Goal: Task Accomplishment & Management: Manage account settings

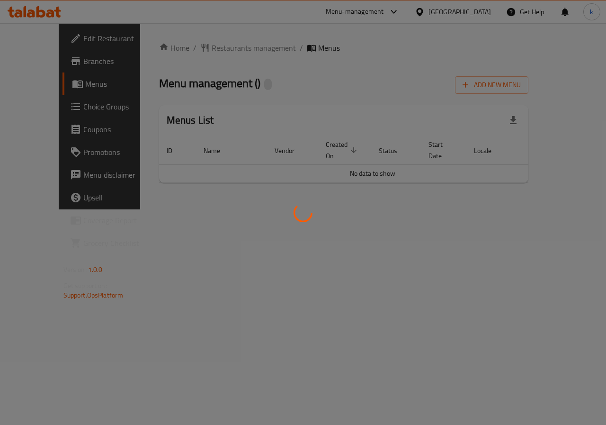
click at [209, 46] on div at bounding box center [303, 212] width 606 height 425
click at [152, 95] on div at bounding box center [303, 212] width 606 height 425
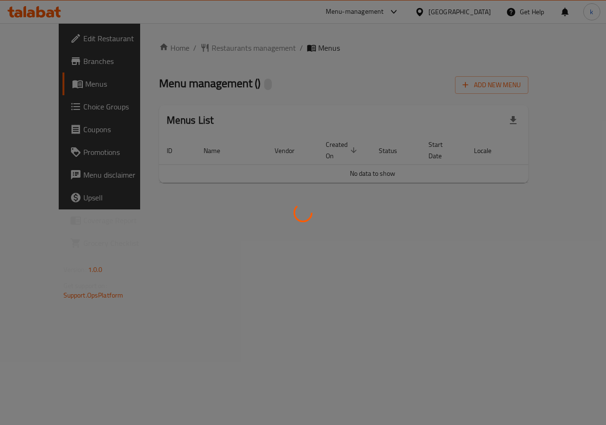
click at [284, 109] on div at bounding box center [303, 212] width 606 height 425
click at [231, 100] on div at bounding box center [303, 212] width 606 height 425
click at [231, 99] on div at bounding box center [303, 212] width 606 height 425
click at [282, 90] on div at bounding box center [303, 212] width 606 height 425
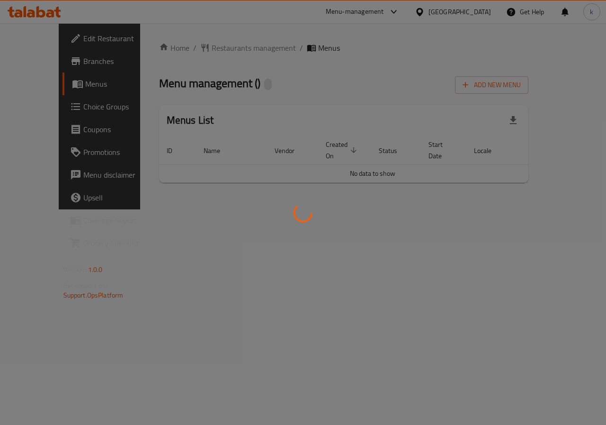
click at [34, 124] on div at bounding box center [303, 212] width 606 height 425
click at [120, 174] on div at bounding box center [303, 212] width 606 height 425
click at [118, 174] on div at bounding box center [303, 212] width 606 height 425
click at [139, 176] on div at bounding box center [303, 212] width 606 height 425
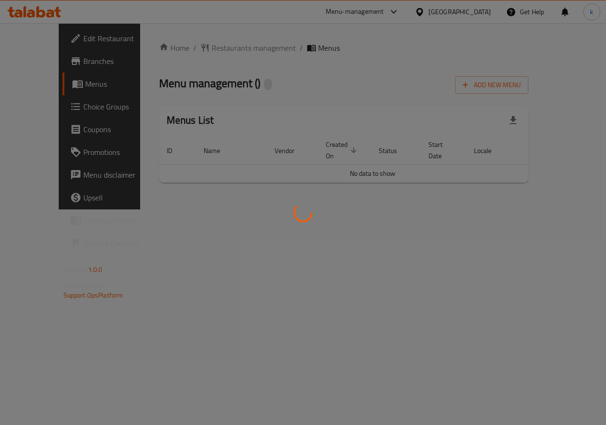
click at [53, 79] on div at bounding box center [303, 212] width 606 height 425
click at [54, 79] on div at bounding box center [303, 212] width 606 height 425
click at [300, 116] on div at bounding box center [303, 212] width 606 height 425
click at [59, 42] on div at bounding box center [303, 212] width 606 height 425
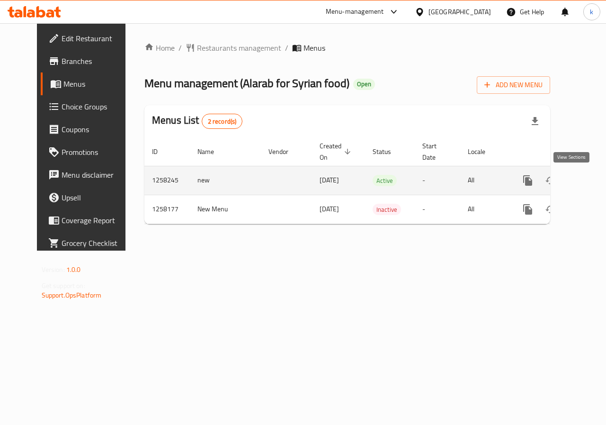
click at [590, 181] on icon "enhanced table" at bounding box center [595, 180] width 11 height 11
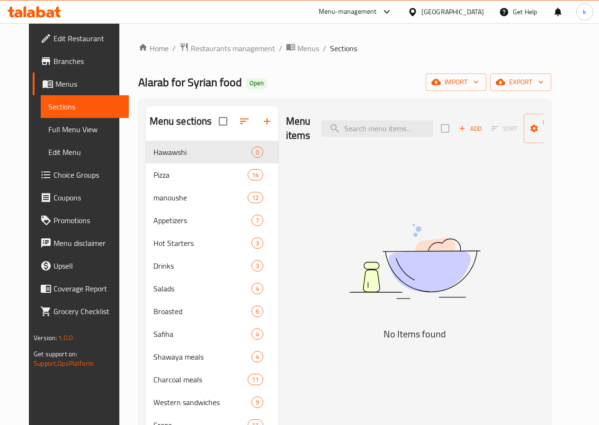
click at [56, 177] on span "Choice Groups" at bounding box center [87, 174] width 68 height 11
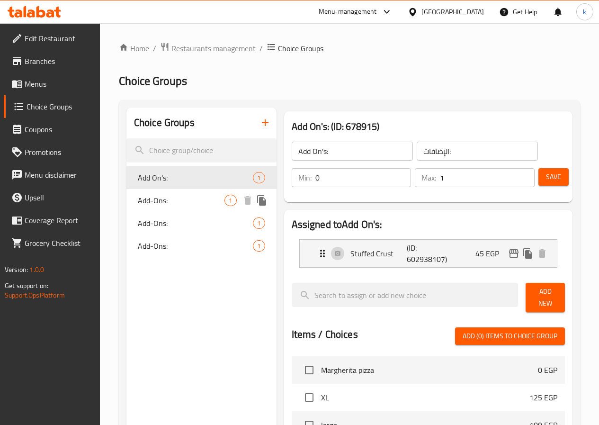
click at [169, 202] on span "Add-Ons:" at bounding box center [181, 200] width 87 height 11
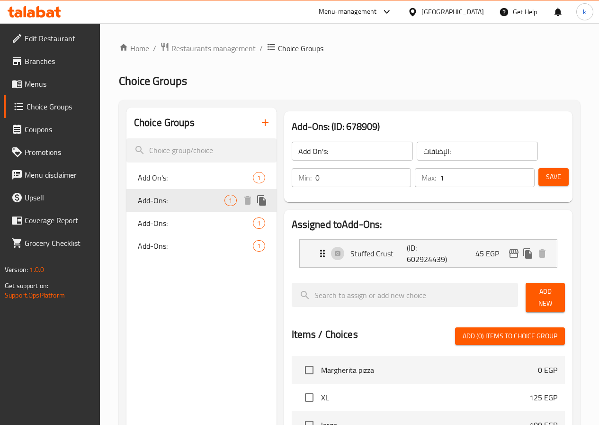
type input "Add-Ons:"
type input "0"
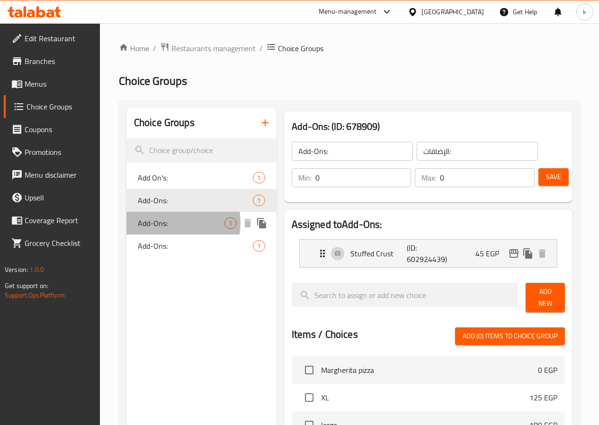
click at [169, 222] on span "Add-Ons:" at bounding box center [181, 222] width 87 height 11
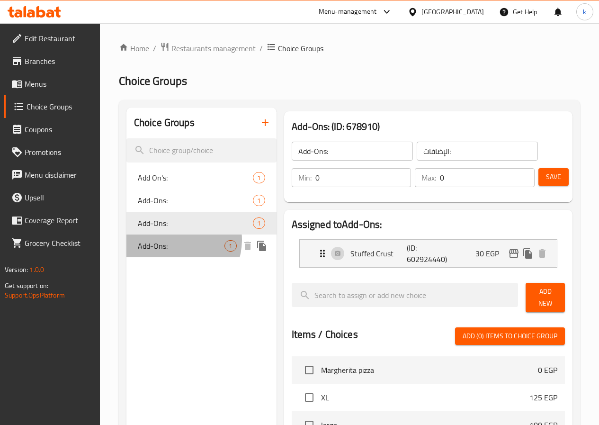
click at [172, 240] on span "Add-Ons:" at bounding box center [181, 245] width 87 height 11
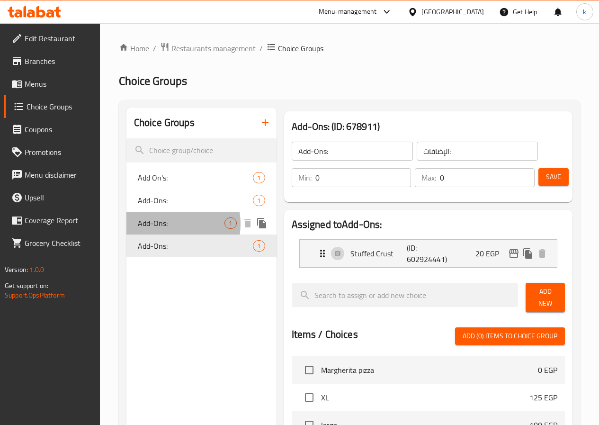
click at [167, 224] on span "Add-Ons:" at bounding box center [181, 222] width 87 height 11
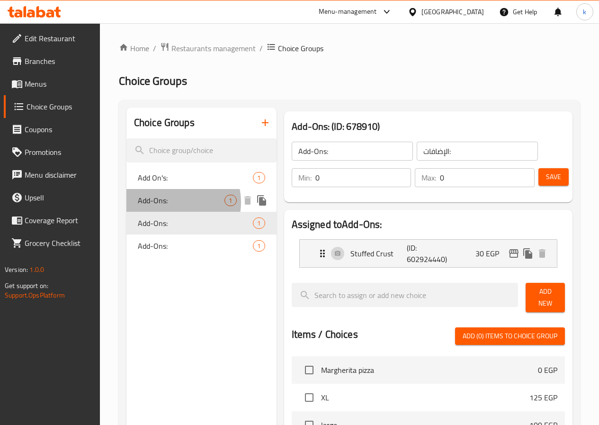
click at [169, 202] on span "Add-Ons:" at bounding box center [181, 200] width 87 height 11
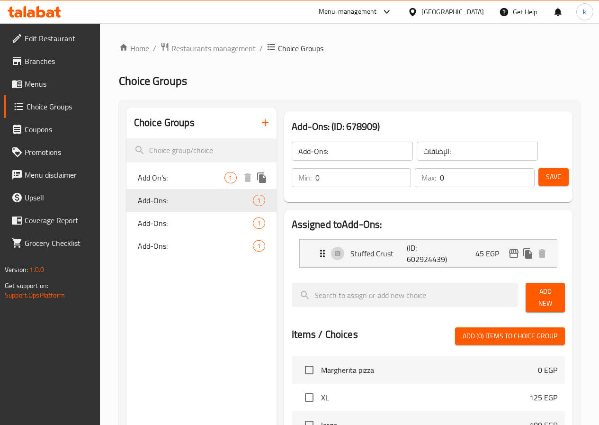
click at [169, 183] on span "Add On's:" at bounding box center [181, 177] width 87 height 11
type input "Add On's:"
type input "1"
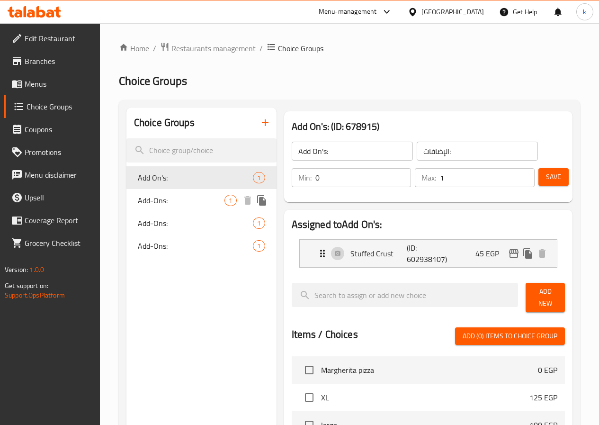
click at [168, 195] on span "Add-Ons:" at bounding box center [181, 200] width 87 height 11
type input "Add-Ons:"
type input "0"
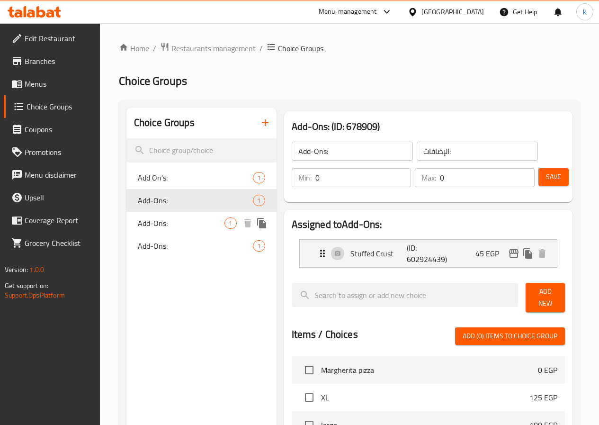
click at [169, 220] on span "Add-Ons:" at bounding box center [181, 222] width 87 height 11
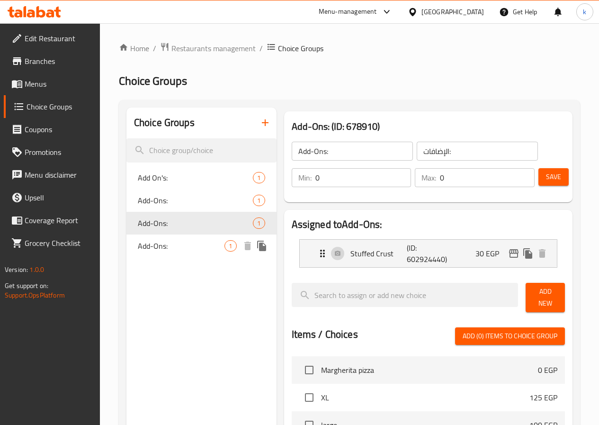
click at [176, 249] on span "Add-Ons:" at bounding box center [181, 245] width 87 height 11
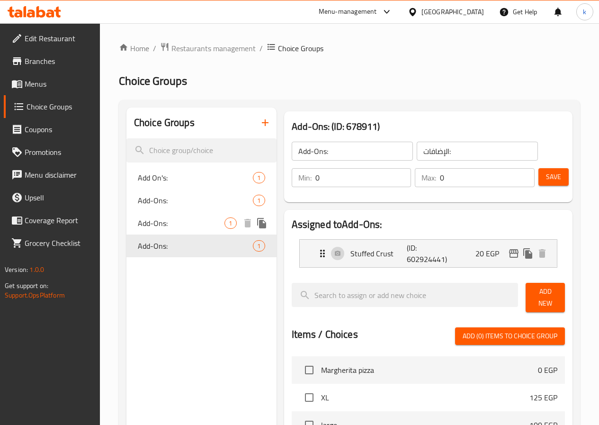
click at [169, 221] on span "Add-Ons:" at bounding box center [181, 222] width 87 height 11
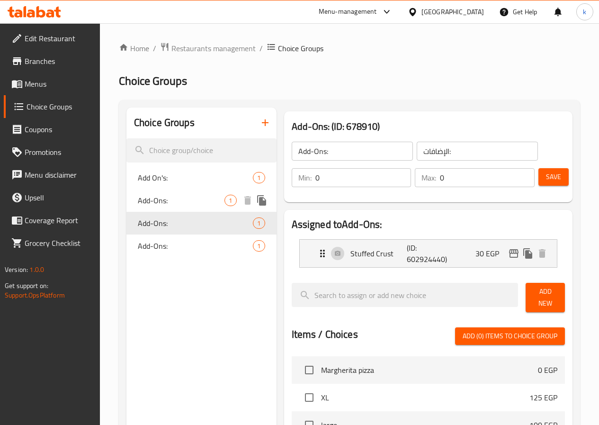
click at [173, 200] on span "Add-Ons:" at bounding box center [181, 200] width 87 height 11
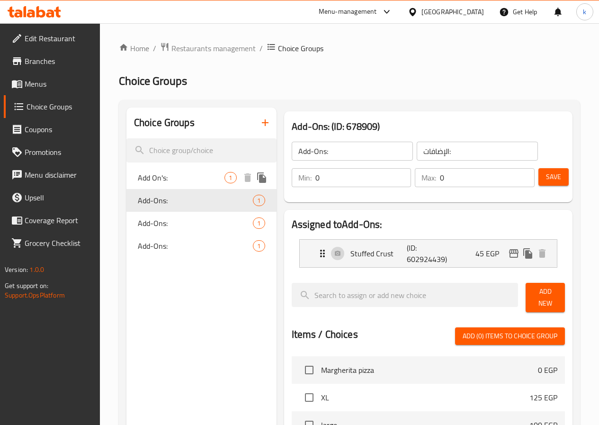
click at [176, 172] on span "Add On's:" at bounding box center [181, 177] width 87 height 11
type input "Add On's:"
type input "1"
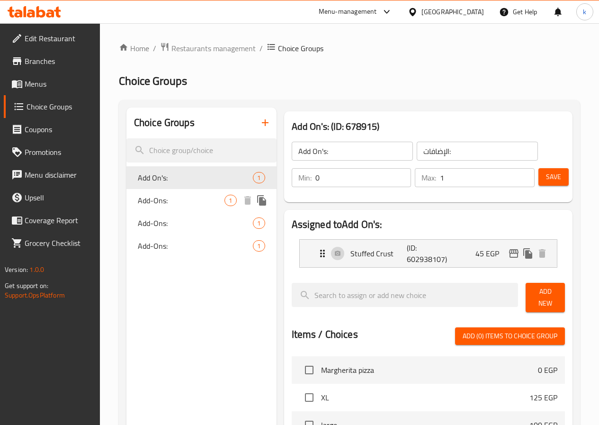
click at [177, 196] on span "Add-Ons:" at bounding box center [181, 200] width 87 height 11
type input "Add-Ons:"
type input "0"
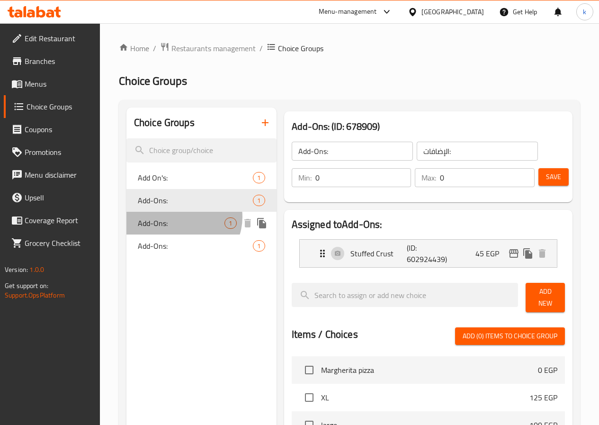
click at [183, 217] on span "Add-Ons:" at bounding box center [181, 222] width 87 height 11
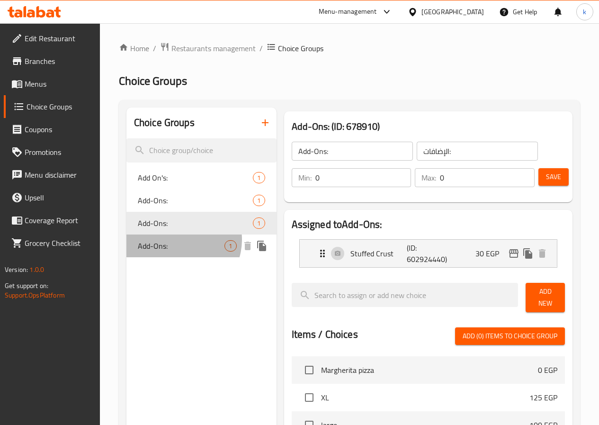
click at [177, 240] on span "Add-Ons:" at bounding box center [181, 245] width 87 height 11
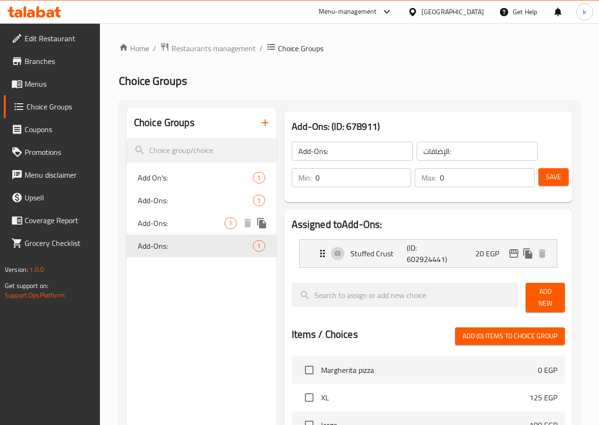
click at [149, 221] on span "Add-Ons:" at bounding box center [181, 222] width 87 height 11
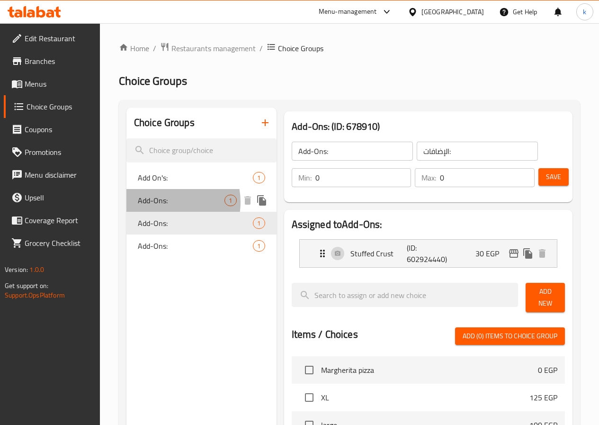
click at [164, 202] on span "Add-Ons:" at bounding box center [181, 200] width 87 height 11
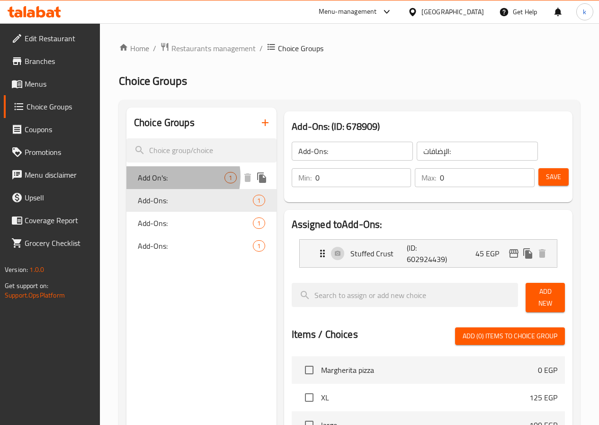
click at [172, 177] on span "Add On's:" at bounding box center [181, 177] width 87 height 11
type input "Add On's:"
type input "1"
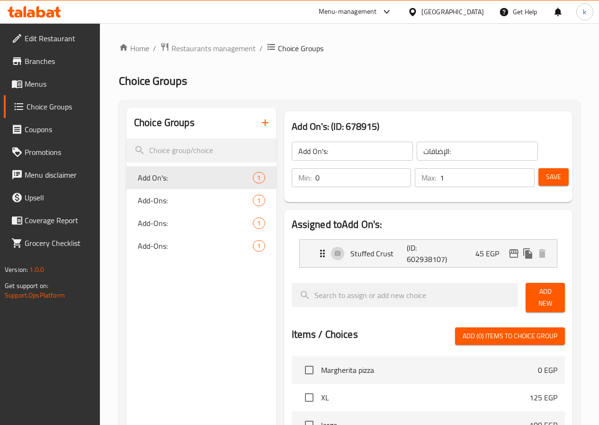
click at [37, 85] on span "Menus" at bounding box center [59, 83] width 68 height 11
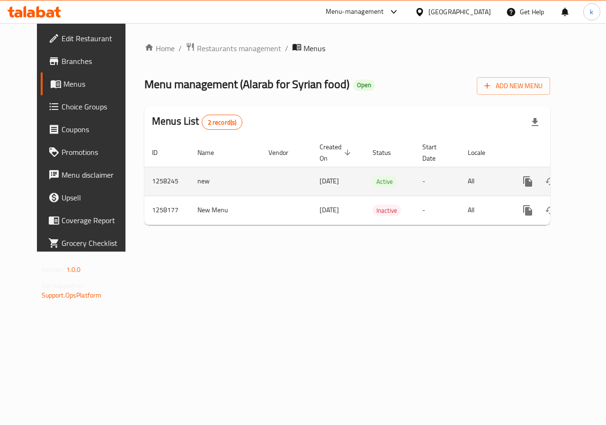
click at [590, 180] on icon "enhanced table" at bounding box center [595, 181] width 11 height 11
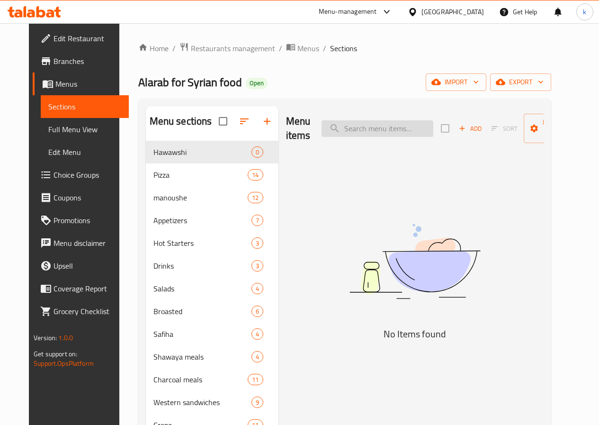
click at [365, 133] on input "search" at bounding box center [377, 128] width 112 height 17
paste input "Mixed cheese pizza"
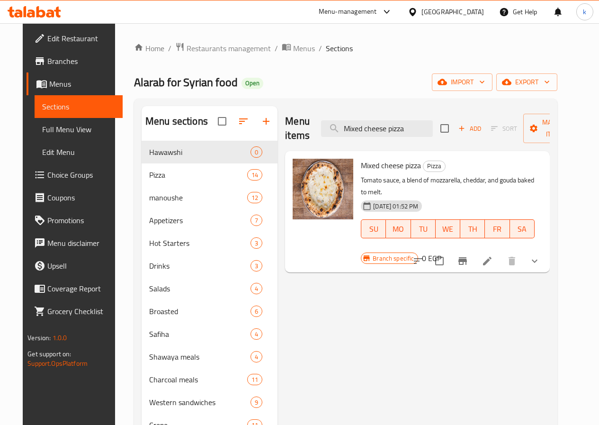
type input "Mixed cheese pizza"
click at [493, 255] on icon at bounding box center [486, 260] width 11 height 11
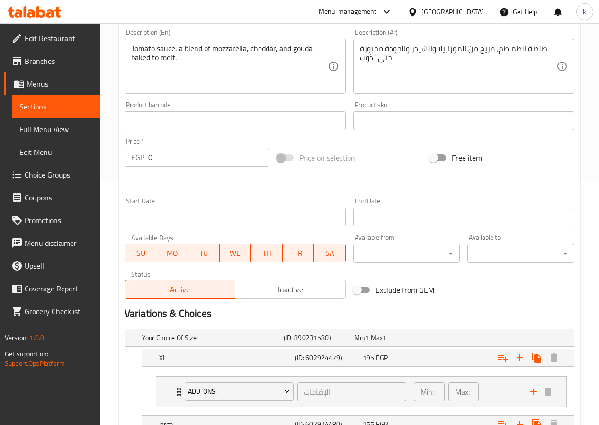
scroll to position [234, 0]
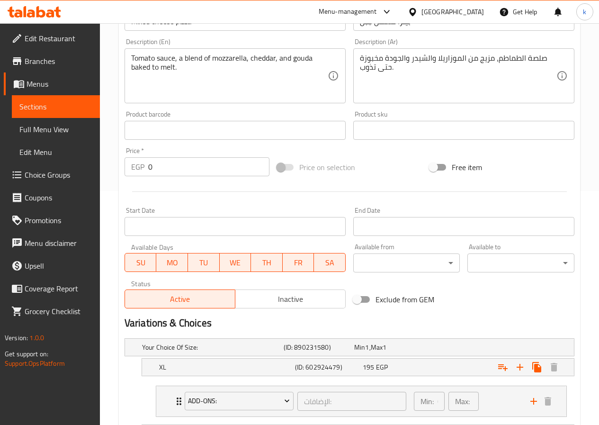
click at [68, 84] on span "Menus" at bounding box center [60, 83] width 66 height 11
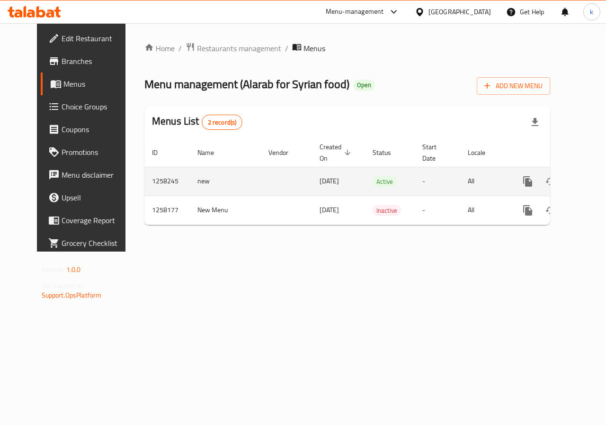
click at [592, 182] on icon "enhanced table" at bounding box center [596, 181] width 9 height 9
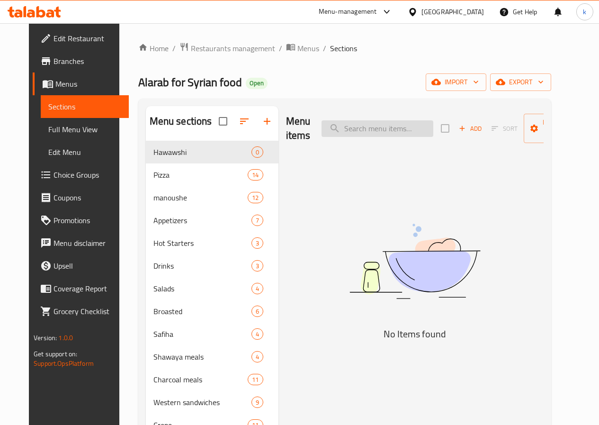
click at [380, 128] on input "search" at bounding box center [377, 128] width 112 height 17
paste input "Margherita pizza"
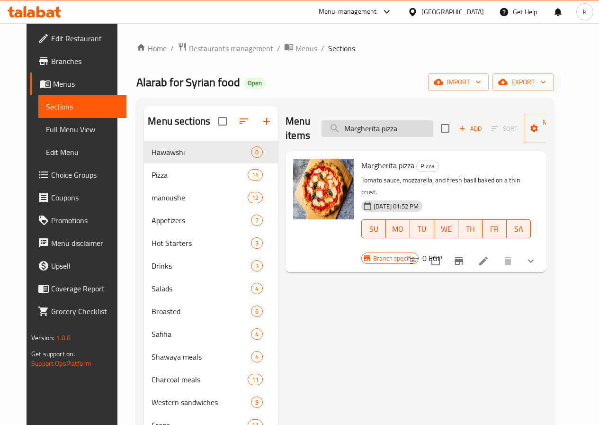
type input "Margherita pizza"
click at [488, 257] on icon at bounding box center [483, 261] width 9 height 9
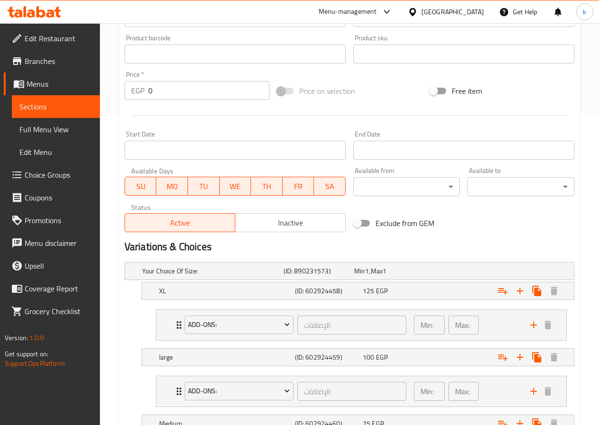
scroll to position [331, 0]
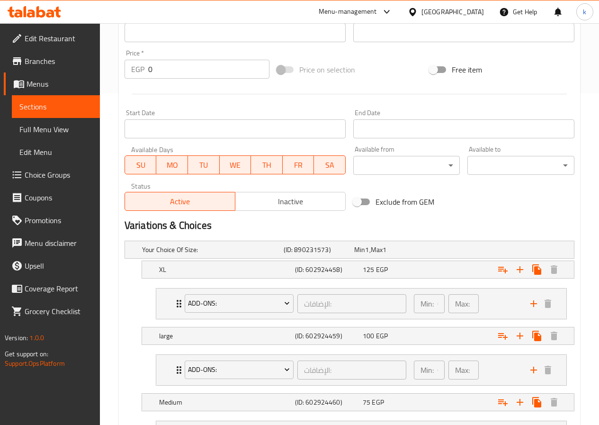
click at [38, 83] on span "Menus" at bounding box center [60, 83] width 66 height 11
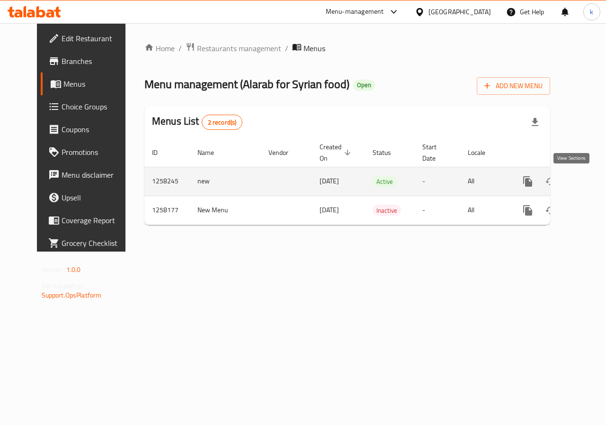
click at [592, 182] on icon "enhanced table" at bounding box center [596, 181] width 9 height 9
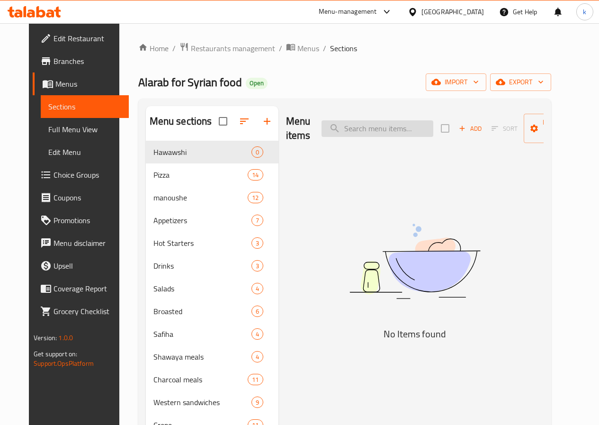
click at [345, 131] on input "search" at bounding box center [377, 128] width 112 height 17
paste input "Mixed meat pizza"
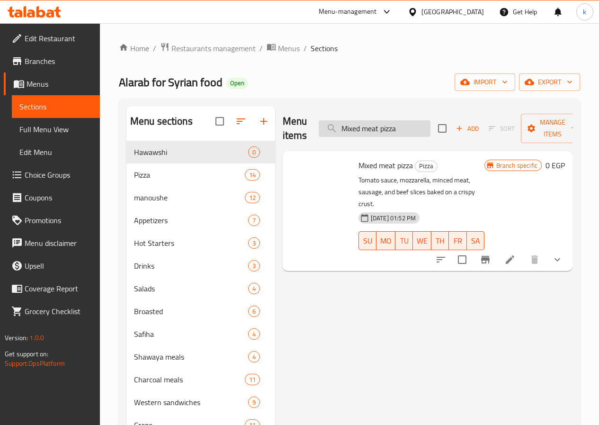
type input "Mixed meat pizza"
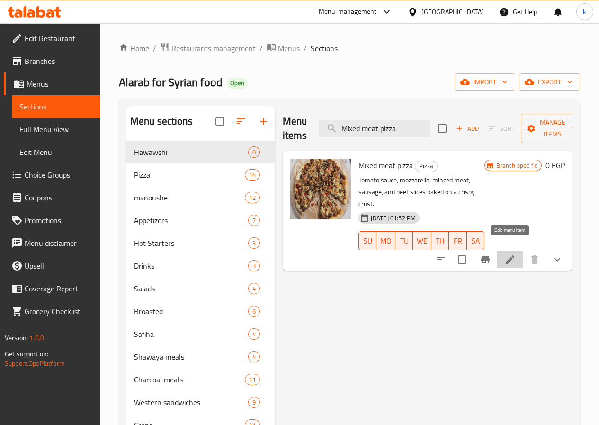
click at [510, 255] on icon at bounding box center [510, 259] width 9 height 9
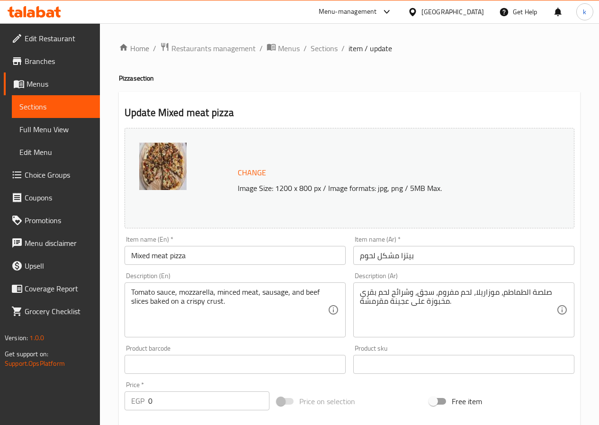
click at [65, 84] on span "Menus" at bounding box center [60, 83] width 66 height 11
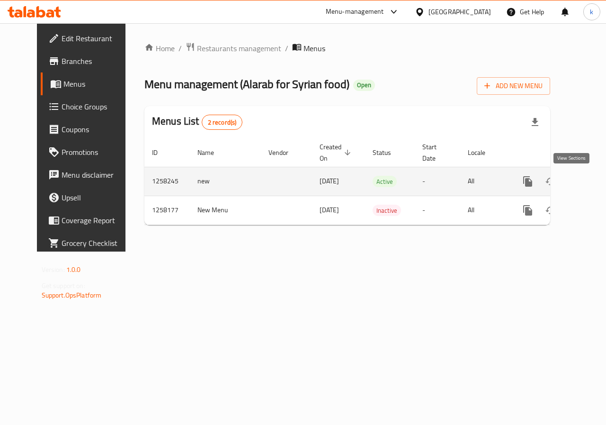
click at [590, 182] on icon "enhanced table" at bounding box center [595, 181] width 11 height 11
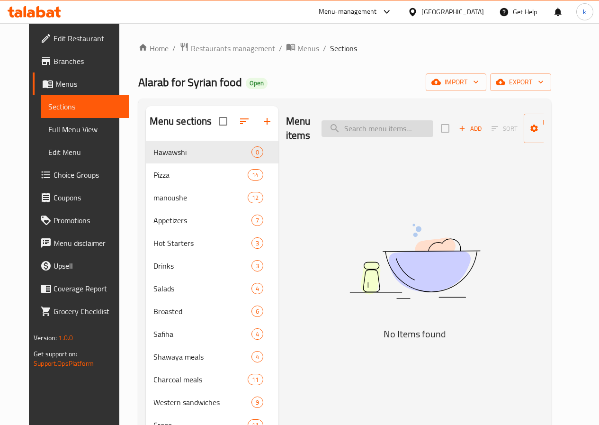
click at [355, 129] on input "search" at bounding box center [377, 128] width 112 height 17
paste input "Shawarma pizza"
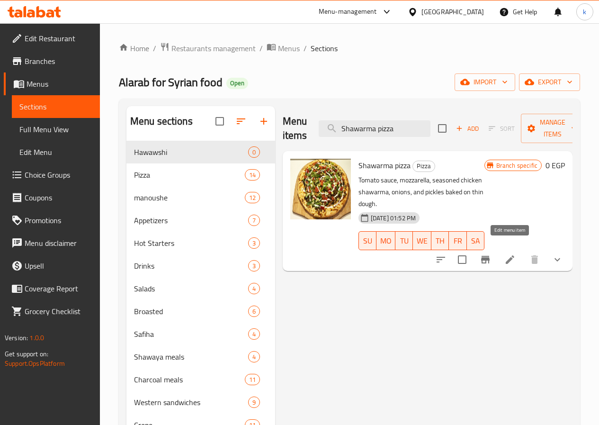
type input "Shawarma pizza"
click at [510, 255] on icon at bounding box center [510, 259] width 9 height 9
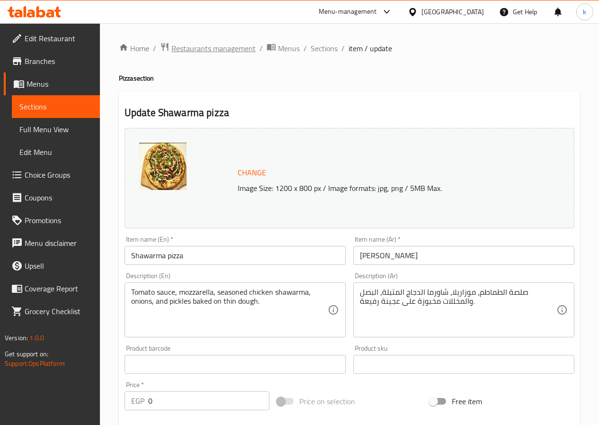
click at [175, 44] on span "Restaurants management" at bounding box center [213, 48] width 84 height 11
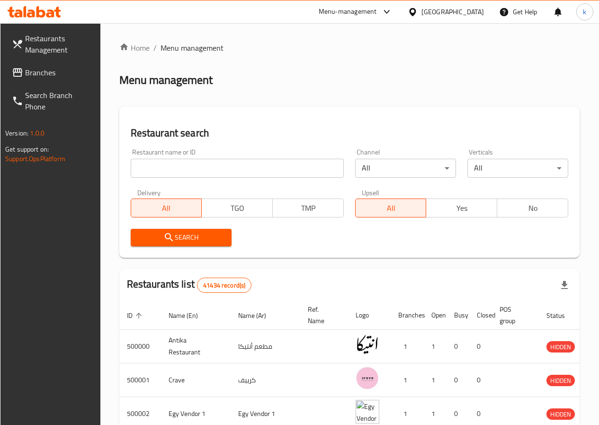
click at [48, 71] on span "Branches" at bounding box center [59, 72] width 68 height 11
